Goal: Find specific page/section: Find specific page/section

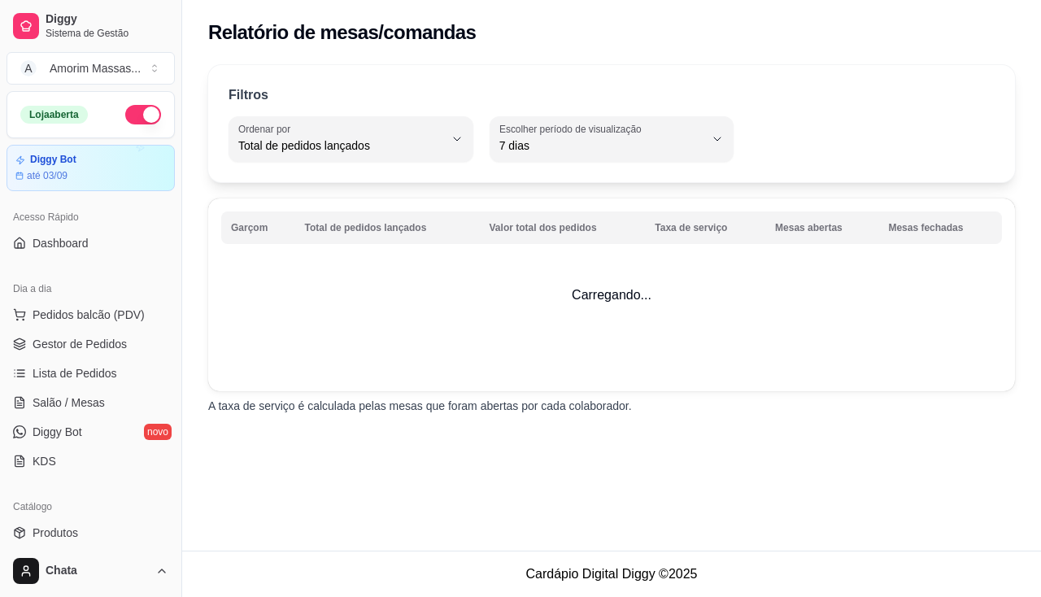
select select "TOTAL_OF_ORDERS"
select select "7"
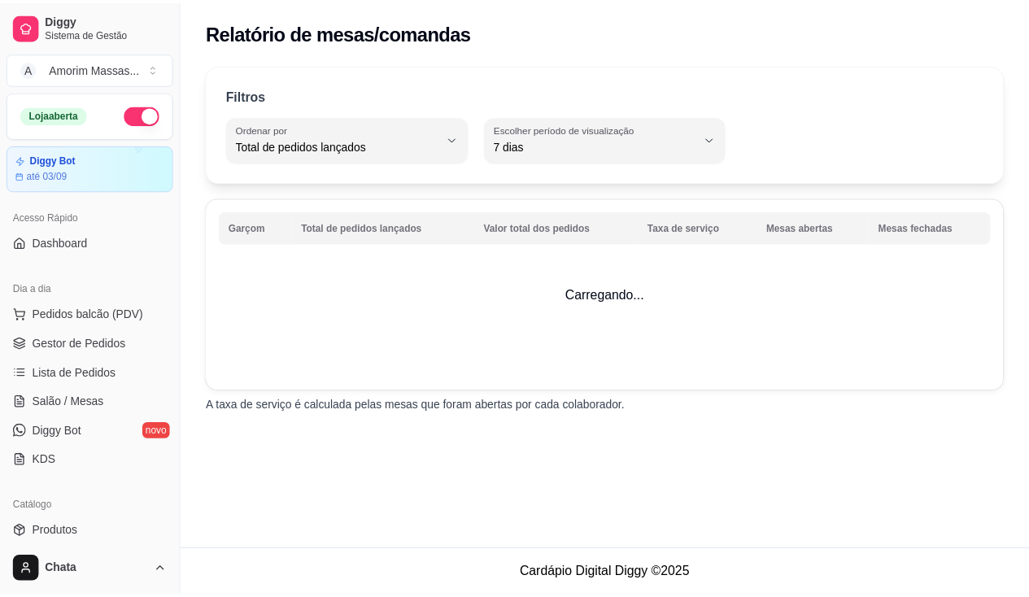
scroll to position [411, 0]
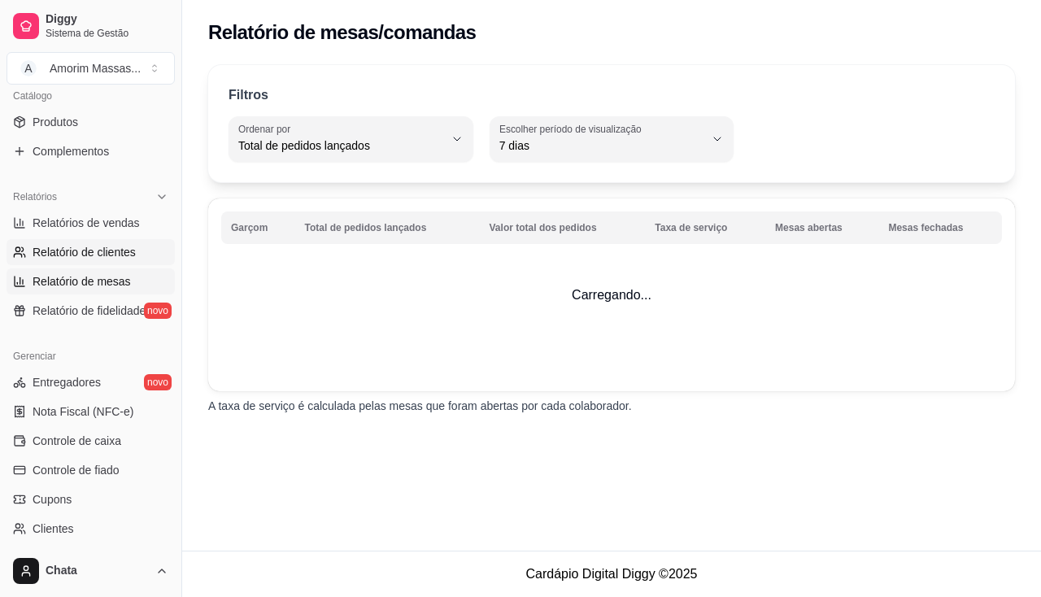
click at [100, 251] on span "Relatório de clientes" at bounding box center [84, 252] width 103 height 16
select select "30"
select select "HIGHEST_TOTAL_SPENT_WITH_ORDERS"
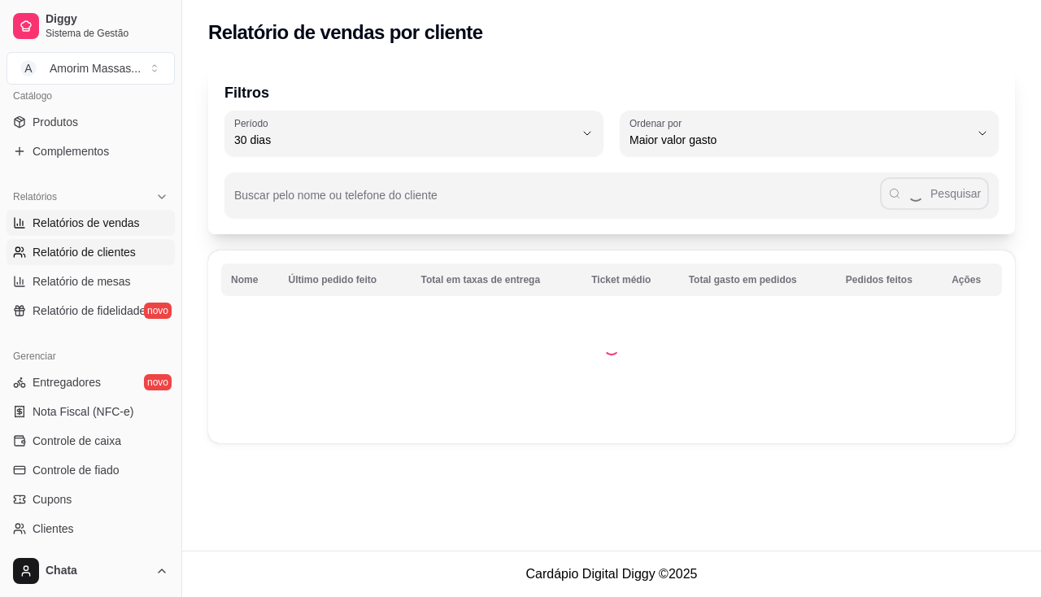
click at [113, 225] on span "Relatórios de vendas" at bounding box center [86, 223] width 107 height 16
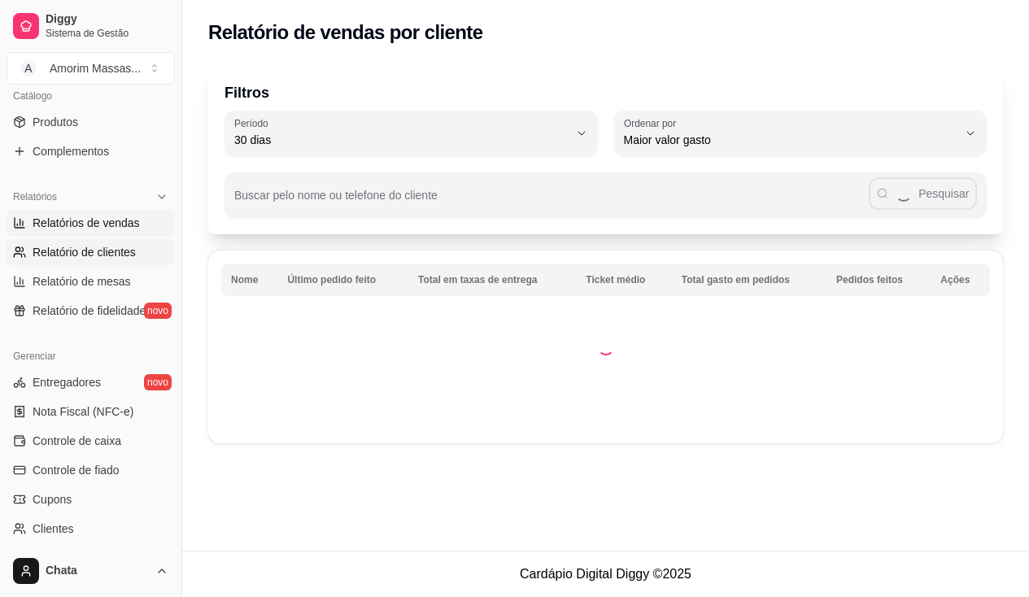
select select "ALL"
select select "0"
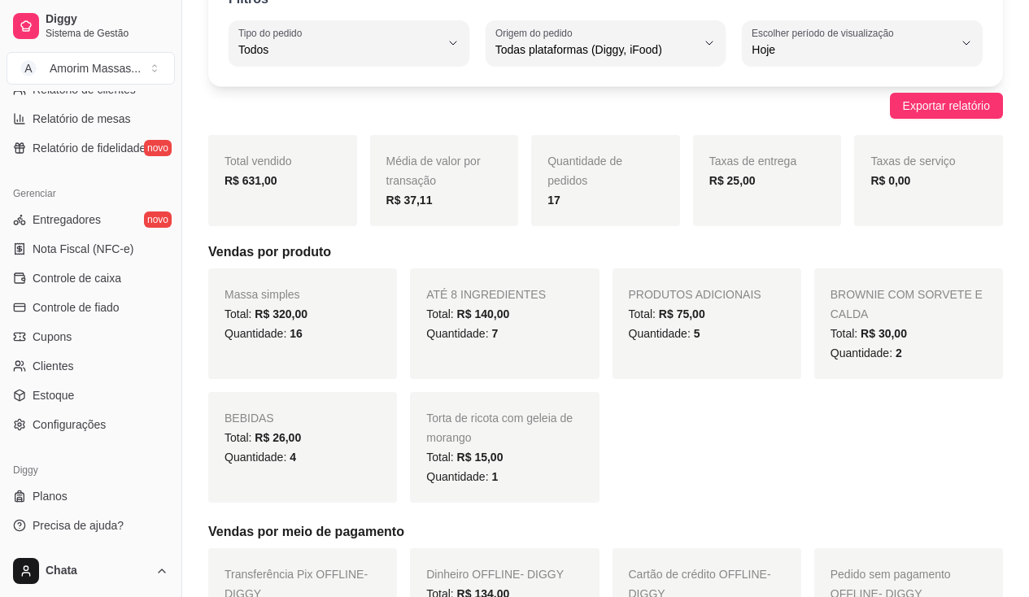
scroll to position [488, 0]
